Goal: Information Seeking & Learning: Learn about a topic

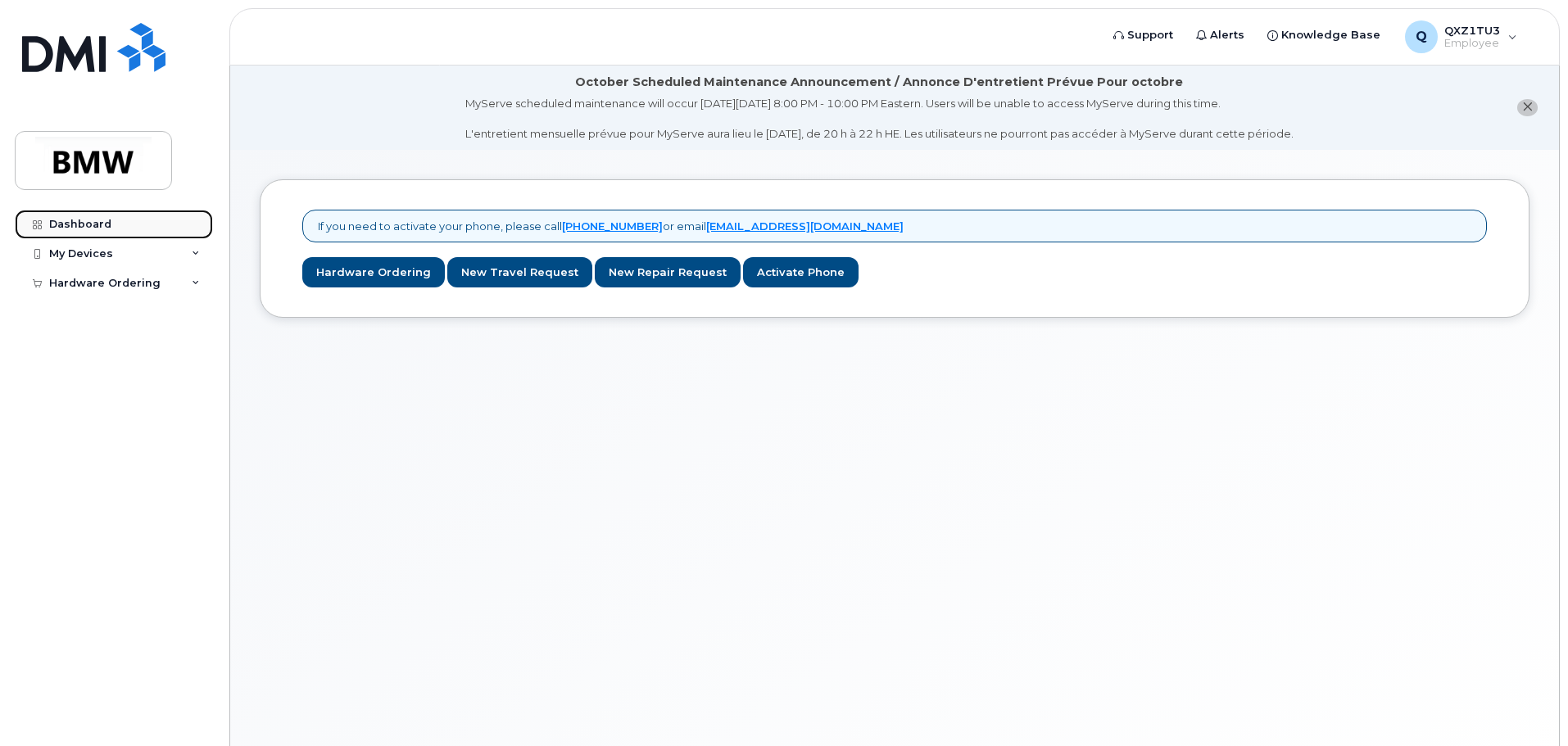
click at [95, 226] on div "Dashboard" at bounding box center [81, 224] width 62 height 13
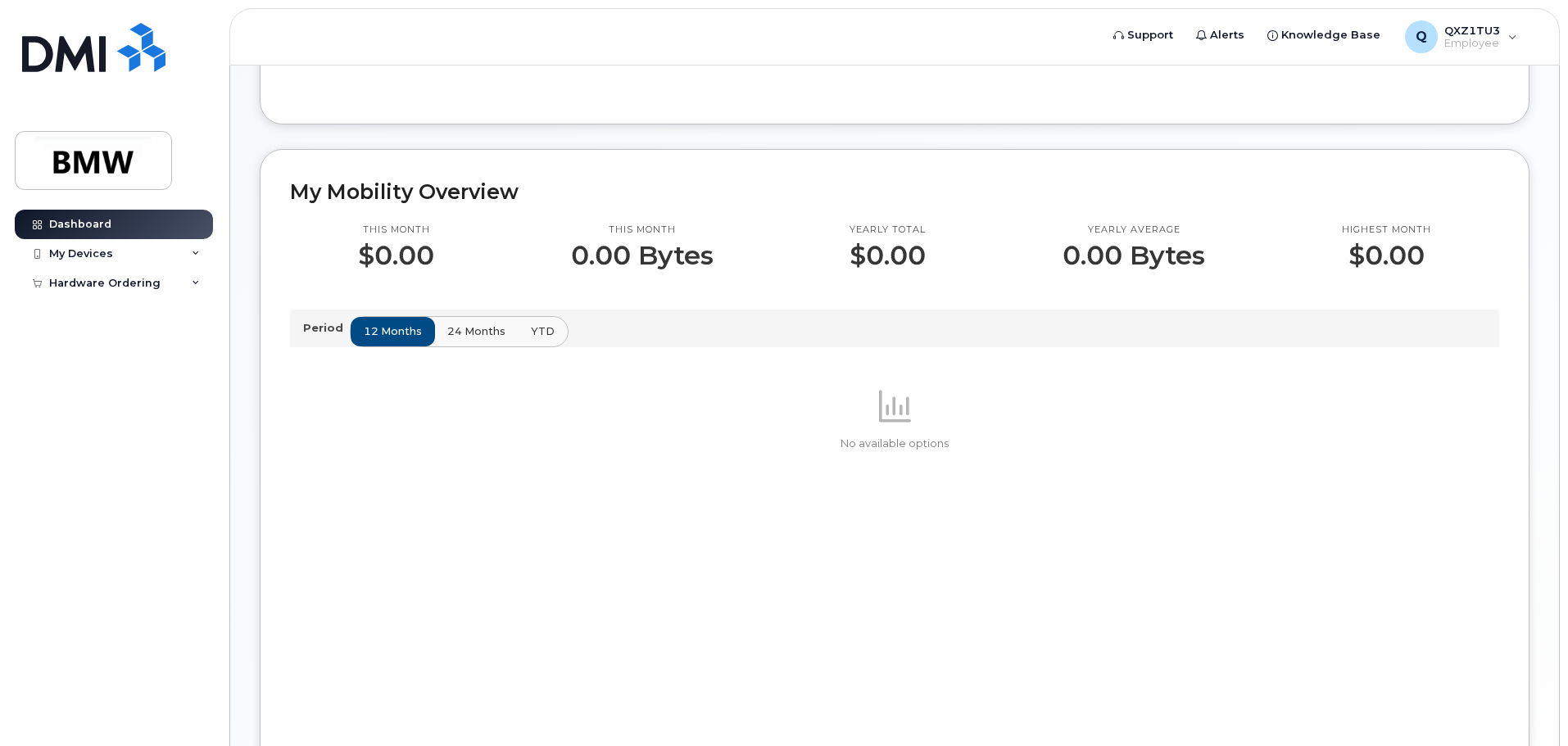
scroll to position [409, 0]
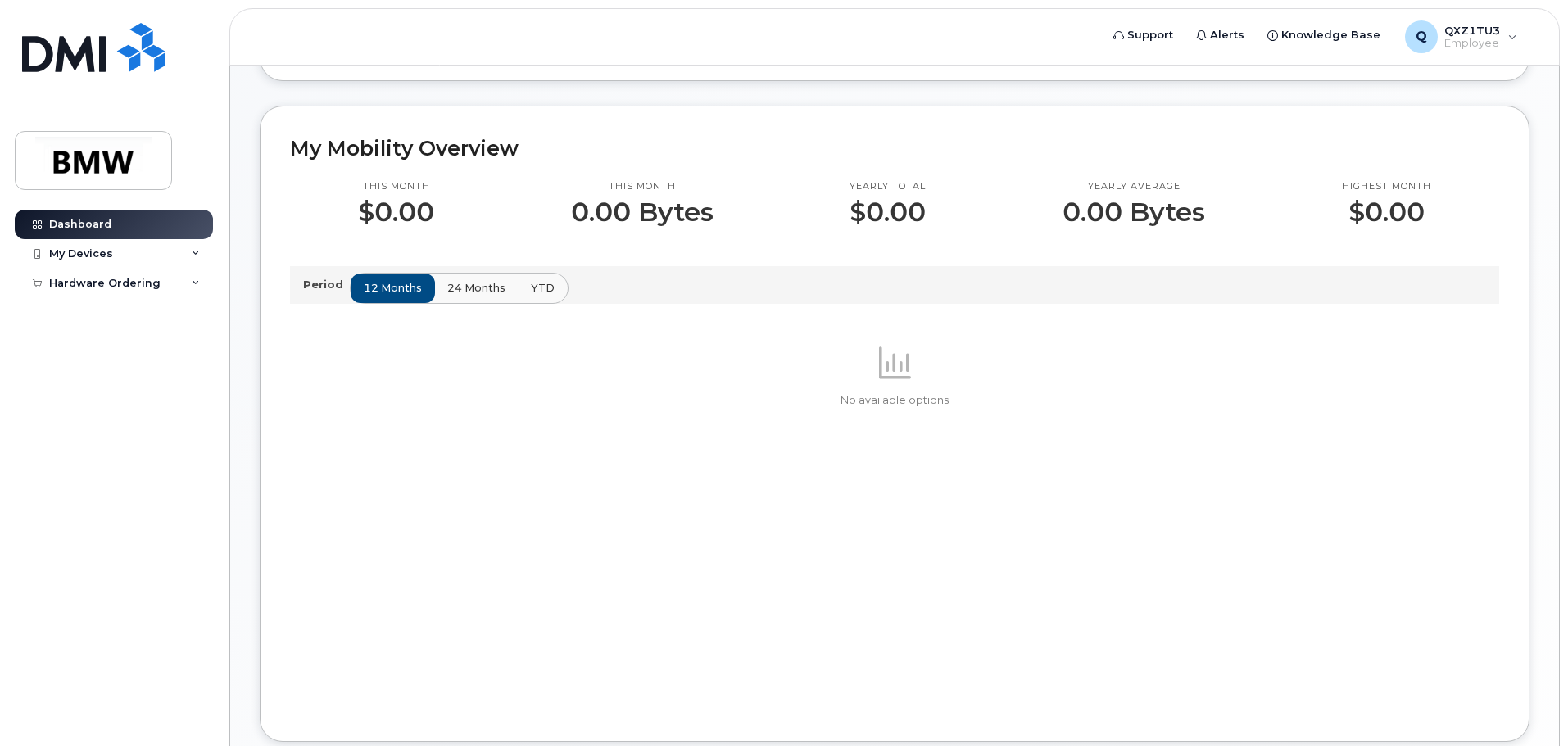
click at [314, 292] on p "Period" at bounding box center [326, 284] width 47 height 16
click at [471, 296] on span "24 months" at bounding box center [476, 287] width 58 height 16
click at [398, 296] on span "12 months" at bounding box center [393, 287] width 58 height 16
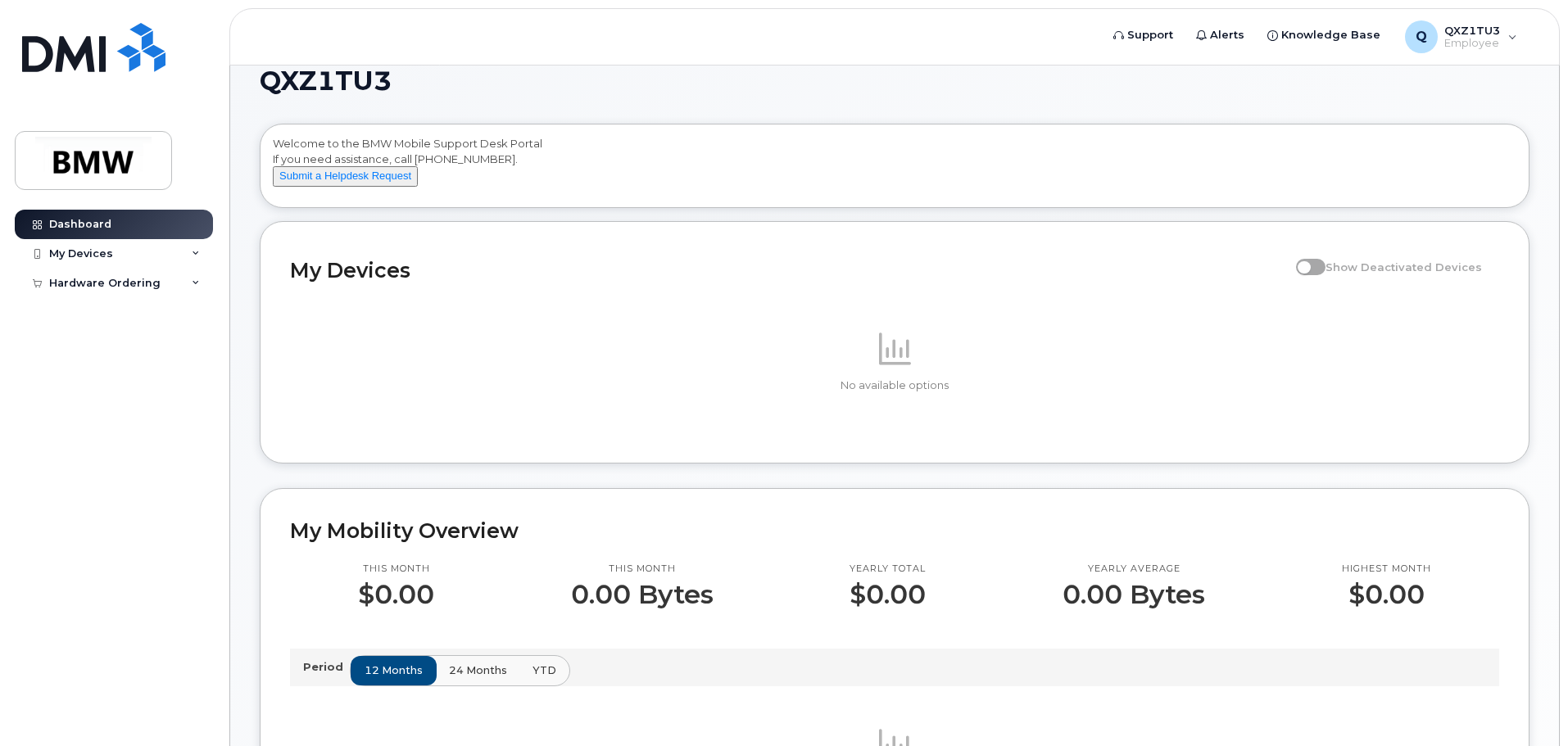
scroll to position [0, 0]
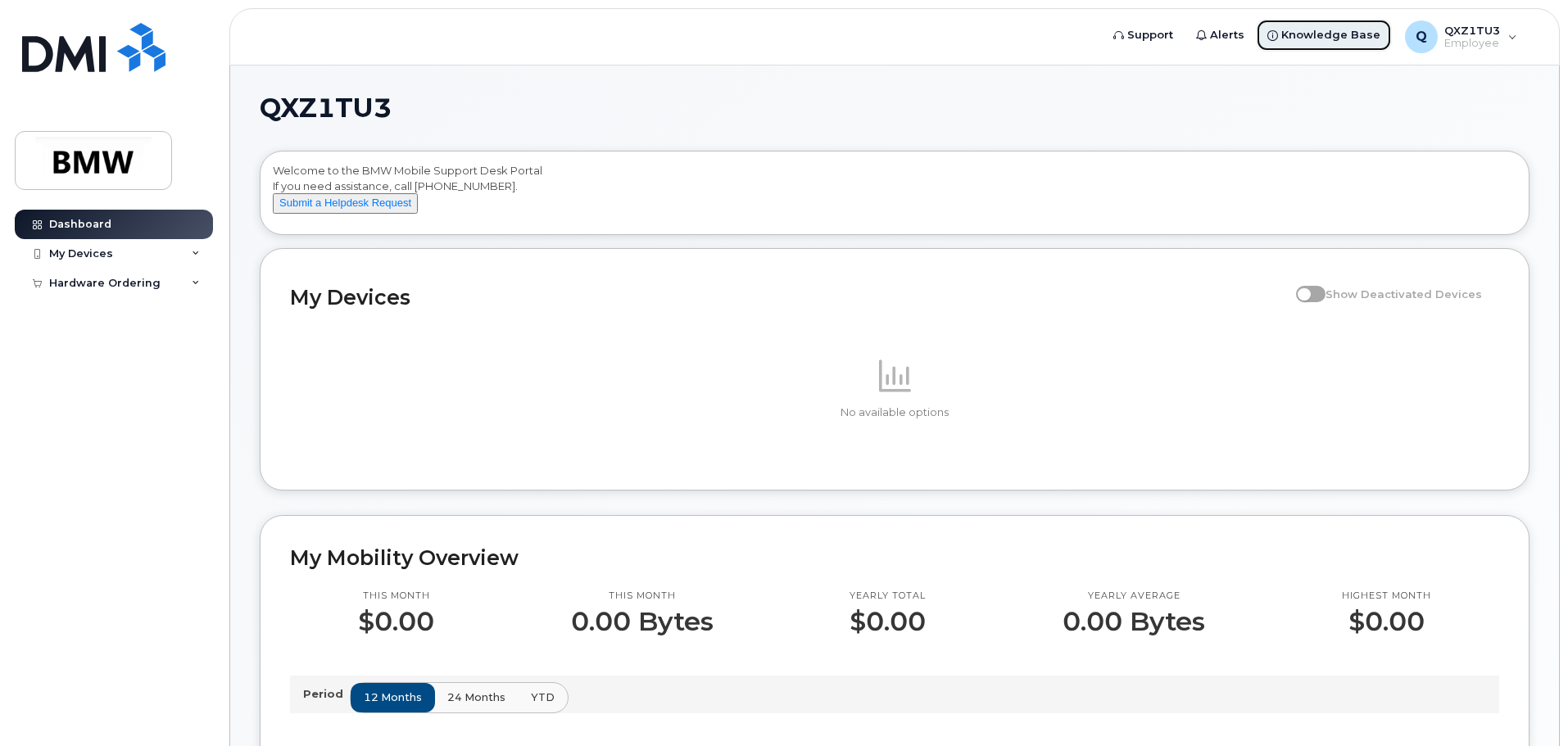
click at [1340, 35] on span "Knowledge Base" at bounding box center [1331, 36] width 99 height 16
